Goal: Ask a question

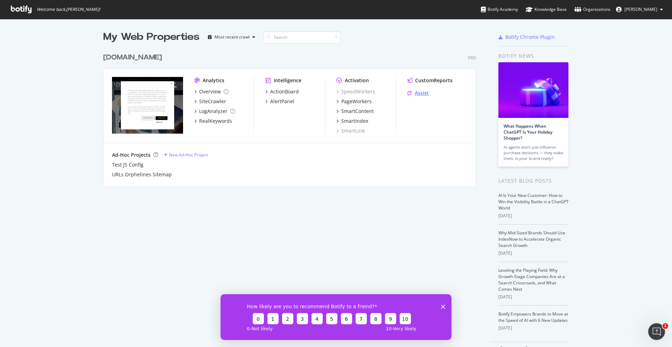
click at [421, 91] on div "Assist" at bounding box center [422, 93] width 14 height 7
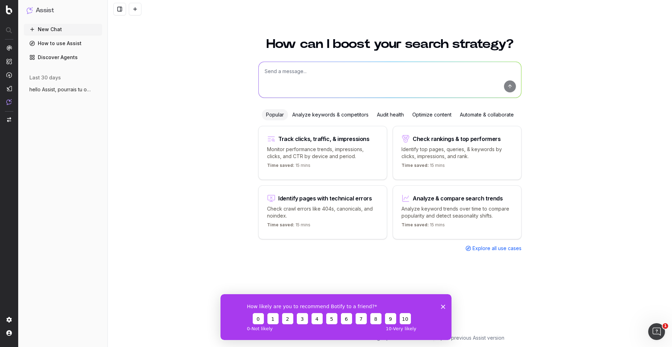
click at [320, 65] on textarea at bounding box center [390, 80] width 263 height 36
paste textarea "https://fr.st-dupont.com/"
type textarea "peux tu me dire si les balises hreflang sont bien configurées sur cette page : …"
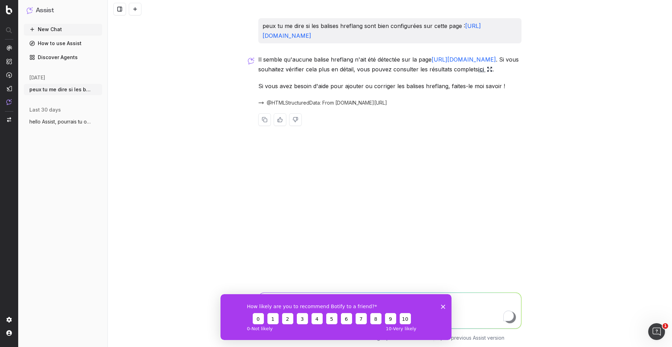
click at [479, 70] on link "ici" at bounding box center [485, 69] width 14 height 10
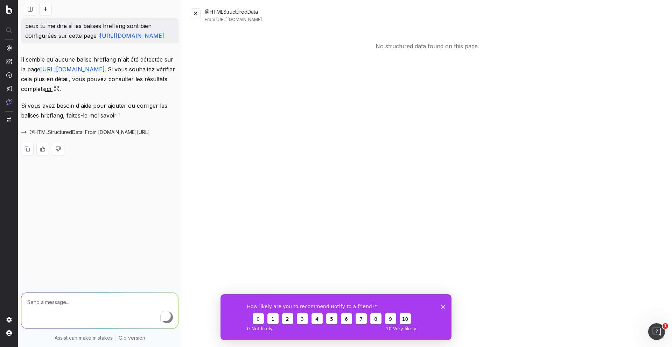
click at [443, 307] on icon "Fermer l'enquête" at bounding box center [443, 307] width 4 height 4
